Goal: Task Accomplishment & Management: Book appointment/travel/reservation

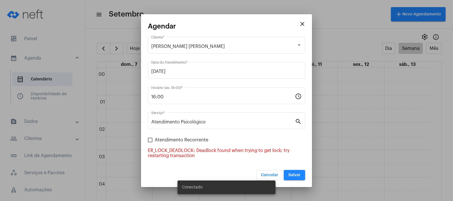
scroll to position [352, 0]
click at [302, 22] on mat-icon "close" at bounding box center [302, 24] width 7 height 7
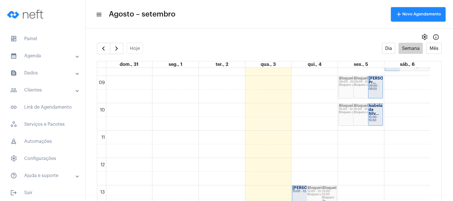
scroll to position [237, 0]
click at [321, 108] on div "00 01 02 03 04 05 06 07 08 09 10 11 12 13 14 15 16 17 18 19 20 21 22 23 Bloquei…" at bounding box center [264, 159] width 334 height 657
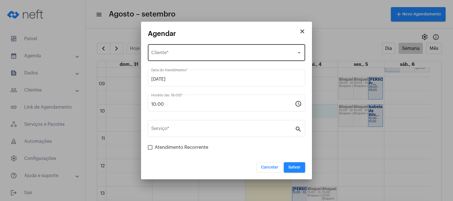
click at [262, 48] on div "Selecione o Cliente Cliente *" at bounding box center [226, 52] width 151 height 18
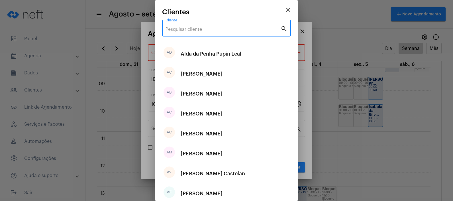
click at [234, 30] on input "Cliente" at bounding box center [223, 29] width 115 height 5
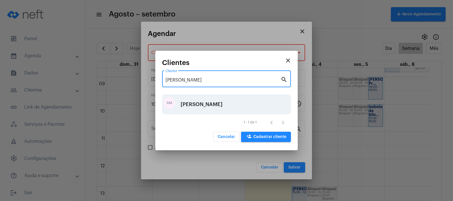
type input "ana maria l"
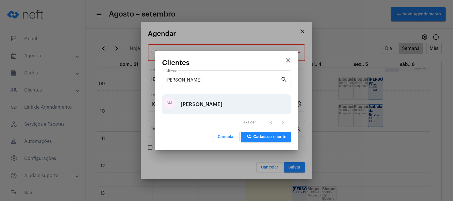
click at [186, 106] on div "Ana Maria Losorio" at bounding box center [202, 104] width 42 height 17
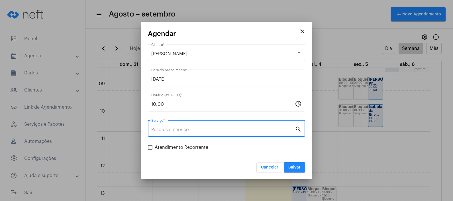
click at [188, 129] on input "Serviço *" at bounding box center [223, 129] width 144 height 5
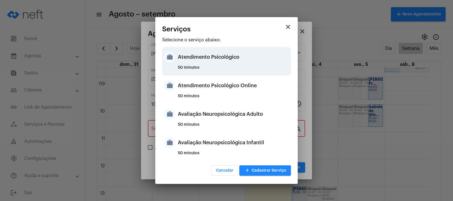
click at [225, 70] on div "50 minutos" at bounding box center [234, 70] width 112 height 9
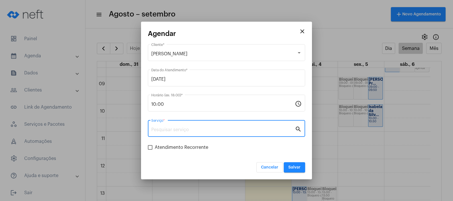
type input "Atendimento Psicológico"
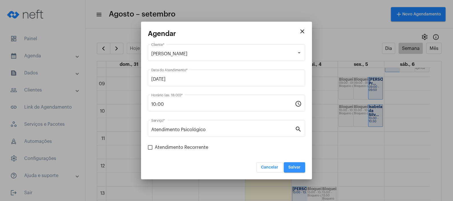
click at [290, 166] on span "Salvar" at bounding box center [295, 167] width 12 height 4
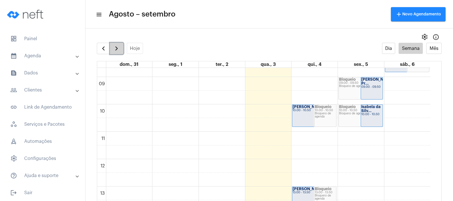
click at [113, 49] on span "button" at bounding box center [116, 48] width 7 height 7
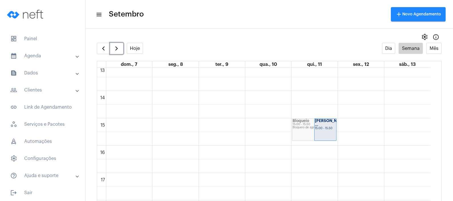
scroll to position [375, 0]
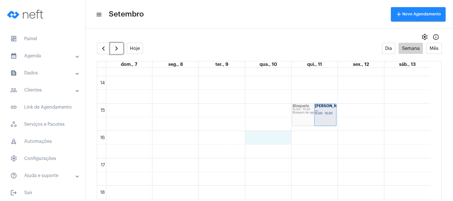
click at [277, 137] on div "00 01 02 03 04 05 06 07 08 09 10 11 12 13 14 15 16 17 18 19 20 21 22 23 Bloquei…" at bounding box center [264, 21] width 334 height 657
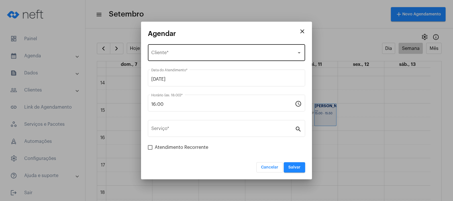
click at [223, 50] on div "Selecione o Cliente Cliente *" at bounding box center [226, 52] width 151 height 18
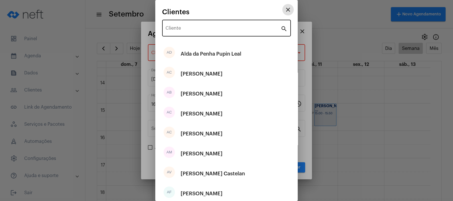
click at [216, 33] on div "Cliente" at bounding box center [223, 28] width 115 height 18
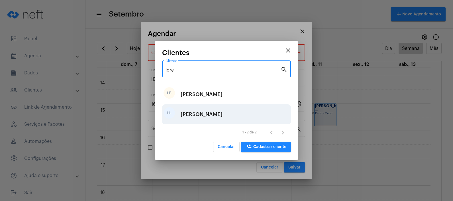
type input "lore"
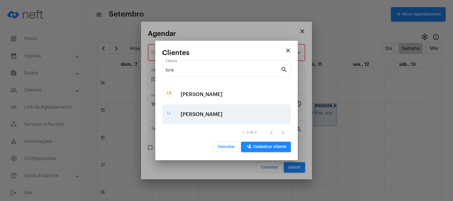
click at [209, 120] on div "[PERSON_NAME] [PERSON_NAME]" at bounding box center [202, 114] width 42 height 17
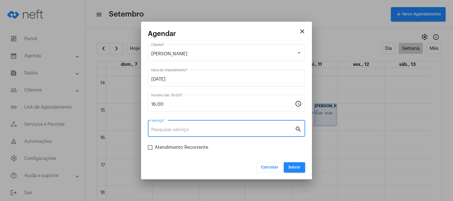
click at [211, 132] on input "Serviço *" at bounding box center [223, 129] width 144 height 5
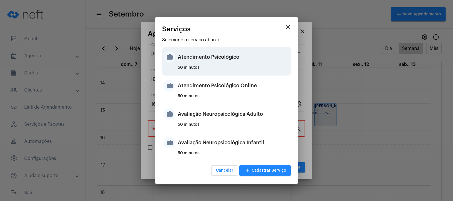
click at [252, 66] on div "50 minutos" at bounding box center [234, 70] width 112 height 9
type input "Atendimento Psicológico"
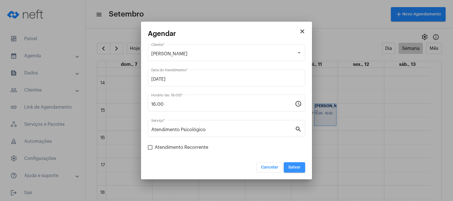
click at [292, 166] on span "Salvar" at bounding box center [295, 167] width 12 height 4
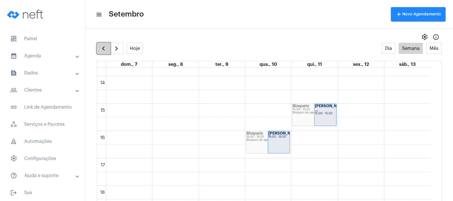
click at [101, 46] on span "button" at bounding box center [103, 48] width 7 height 7
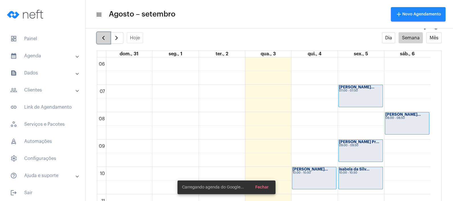
scroll to position [11, 0]
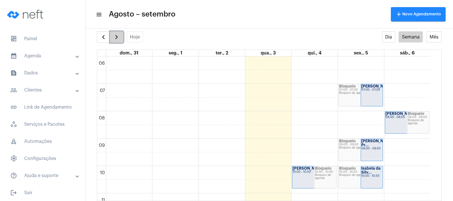
click at [113, 37] on span "button" at bounding box center [116, 37] width 7 height 7
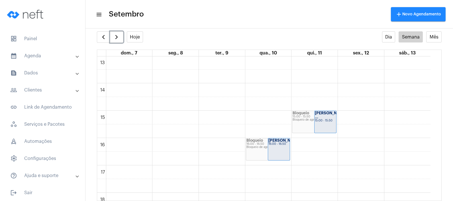
scroll to position [363, 0]
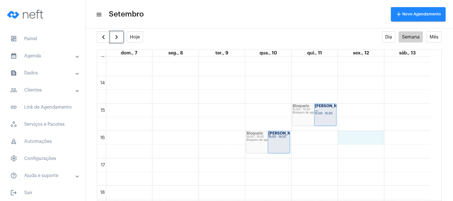
click at [351, 136] on div "00 01 02 03 04 05 06 07 08 09 10 11 12 13 14 15 16 17 18 19 20 21 22 23 Bloquei…" at bounding box center [264, 21] width 334 height 657
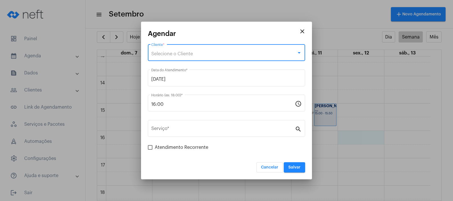
click at [229, 54] on div "Selecione o Cliente" at bounding box center [223, 53] width 145 height 5
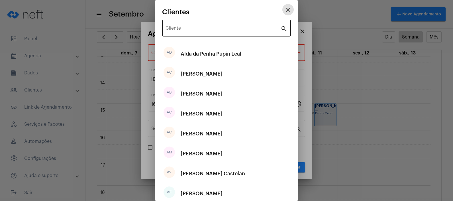
click at [204, 29] on input "Cliente" at bounding box center [223, 29] width 115 height 5
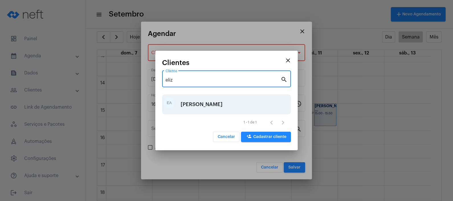
type input "eliz"
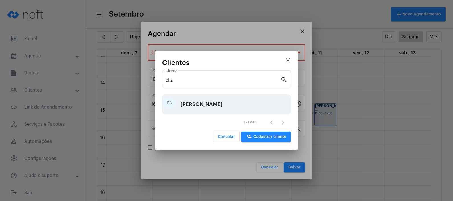
click at [190, 99] on div "Eliza Abilio Ungarato" at bounding box center [202, 104] width 42 height 17
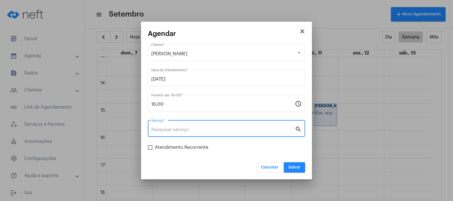
click at [194, 131] on input "Serviço *" at bounding box center [223, 129] width 144 height 5
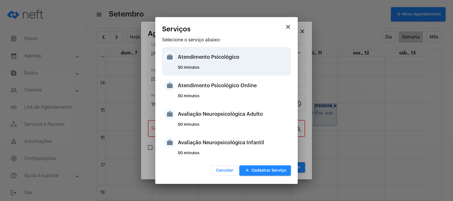
click at [234, 50] on div "Atendimento Psicológico" at bounding box center [234, 56] width 112 height 17
type input "Atendimento Psicológico"
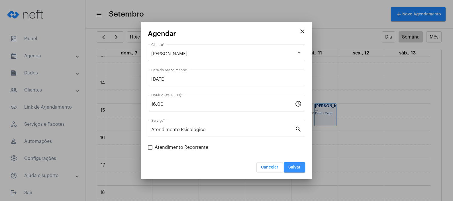
click at [292, 165] on span "Salvar" at bounding box center [295, 167] width 12 height 4
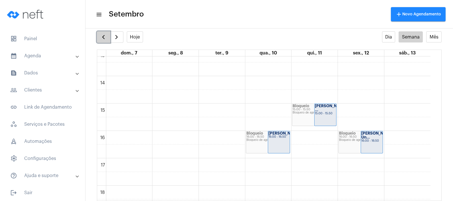
click at [103, 38] on span "button" at bounding box center [103, 37] width 7 height 7
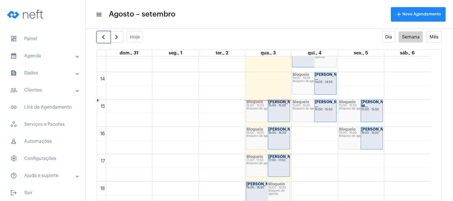
scroll to position [369, 0]
